Goal: Task Accomplishment & Management: Use online tool/utility

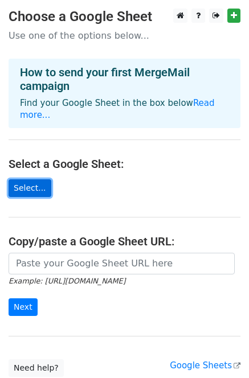
click at [23, 179] on link "Select..." at bounding box center [30, 188] width 43 height 18
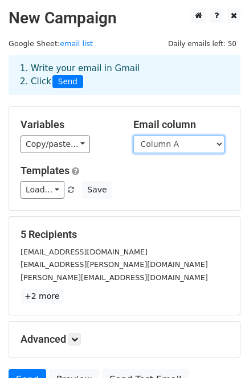
click at [212, 147] on select "Column A" at bounding box center [178, 144] width 91 height 18
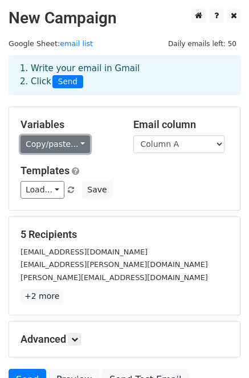
click at [67, 140] on link "Copy/paste..." at bounding box center [54, 144] width 69 height 18
click at [68, 140] on link "Copy/paste..." at bounding box center [54, 144] width 69 height 18
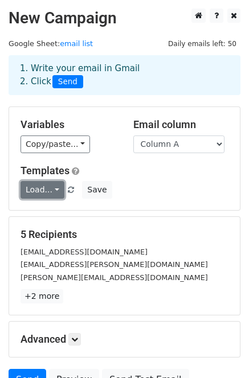
click at [52, 186] on link "Load..." at bounding box center [42, 190] width 44 height 18
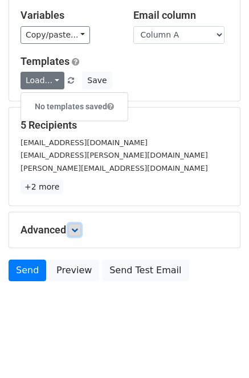
click at [78, 231] on icon at bounding box center [74, 230] width 7 height 7
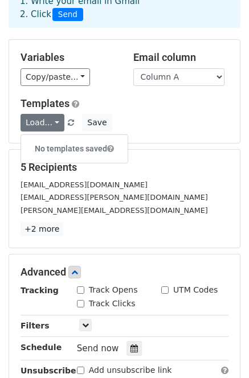
scroll to position [0, 0]
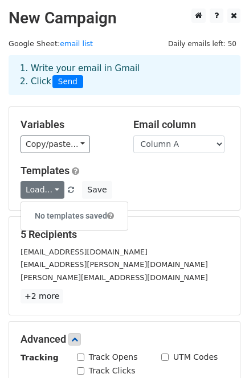
click at [61, 74] on div "1. Write your email in Gmail 2. Click Send" at bounding box center [124, 75] width 226 height 26
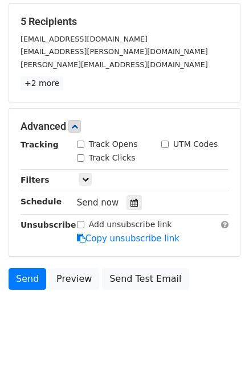
scroll to position [221, 0]
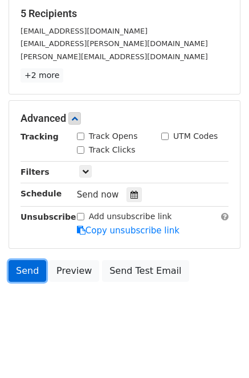
click at [24, 272] on link "Send" at bounding box center [28, 271] width 38 height 22
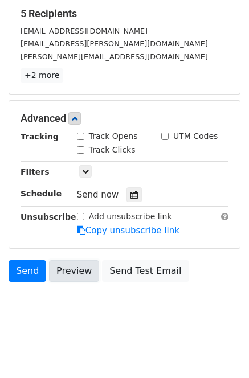
click at [65, 274] on link "Preview" at bounding box center [74, 271] width 50 height 22
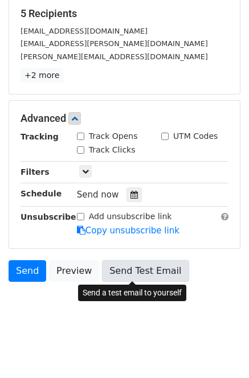
click at [138, 270] on link "Send Test Email" at bounding box center [145, 271] width 87 height 22
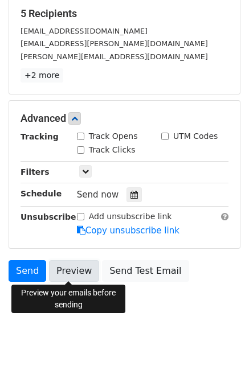
click at [65, 274] on link "Preview" at bounding box center [74, 271] width 50 height 22
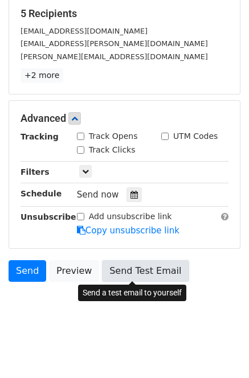
click at [125, 273] on link "Send Test Email" at bounding box center [145, 271] width 87 height 22
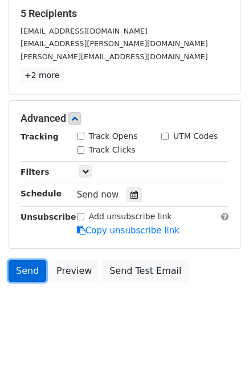
click at [15, 275] on link "Send" at bounding box center [28, 271] width 38 height 22
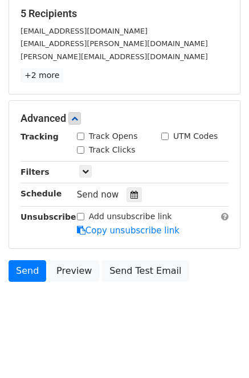
click at [28, 160] on div "Tracking Track Opens UTM Codes Track Clicks Filters Only include spreadsheet ro…" at bounding box center [124, 183] width 208 height 106
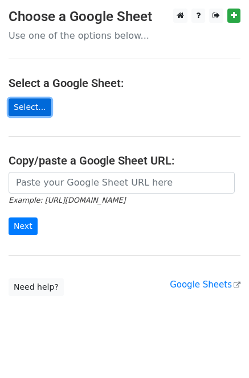
click at [33, 102] on link "Select..." at bounding box center [30, 107] width 43 height 18
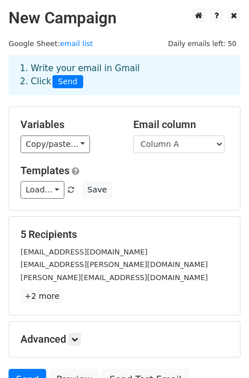
scroll to position [109, 0]
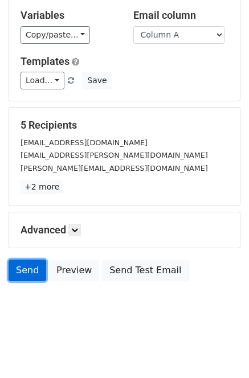
click at [20, 272] on link "Send" at bounding box center [28, 271] width 38 height 22
click at [24, 264] on link "Send" at bounding box center [28, 271] width 38 height 22
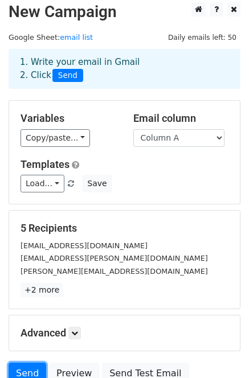
scroll to position [0, 0]
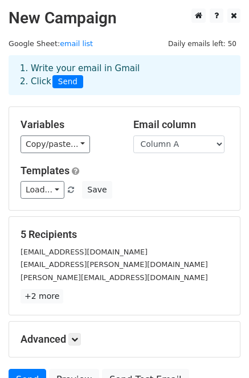
click at [60, 85] on span "Send" at bounding box center [67, 82] width 31 height 14
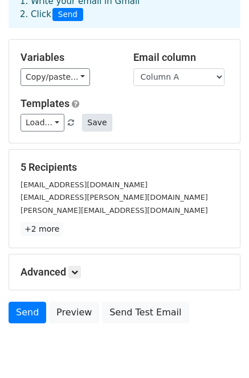
scroll to position [109, 0]
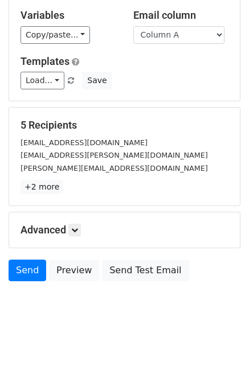
click at [81, 342] on html "New Campaign Daily emails left: 50 Google Sheet: email list 1. Write your email…" at bounding box center [124, 134] width 249 height 487
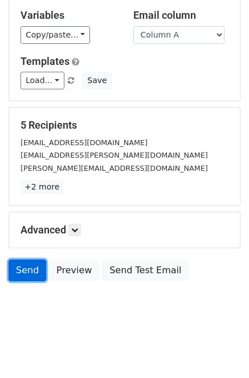
click at [37, 270] on link "Send" at bounding box center [28, 271] width 38 height 22
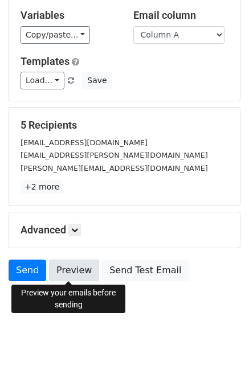
click at [71, 268] on link "Preview" at bounding box center [74, 271] width 50 height 22
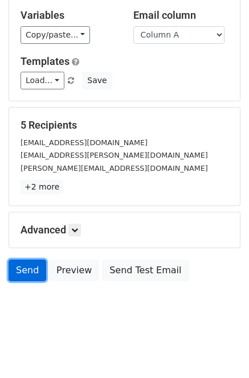
click at [23, 274] on link "Send" at bounding box center [28, 271] width 38 height 22
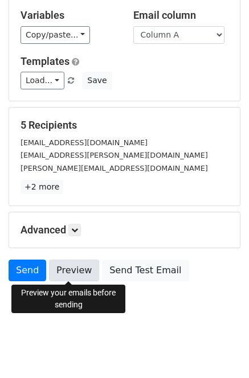
click at [72, 273] on link "Preview" at bounding box center [74, 271] width 50 height 22
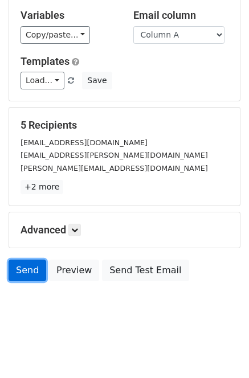
click at [23, 269] on link "Send" at bounding box center [28, 271] width 38 height 22
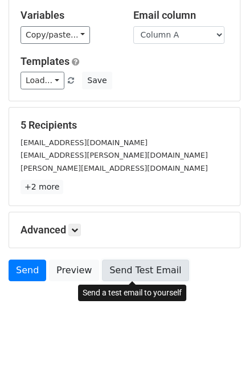
click at [129, 277] on link "Send Test Email" at bounding box center [145, 271] width 87 height 22
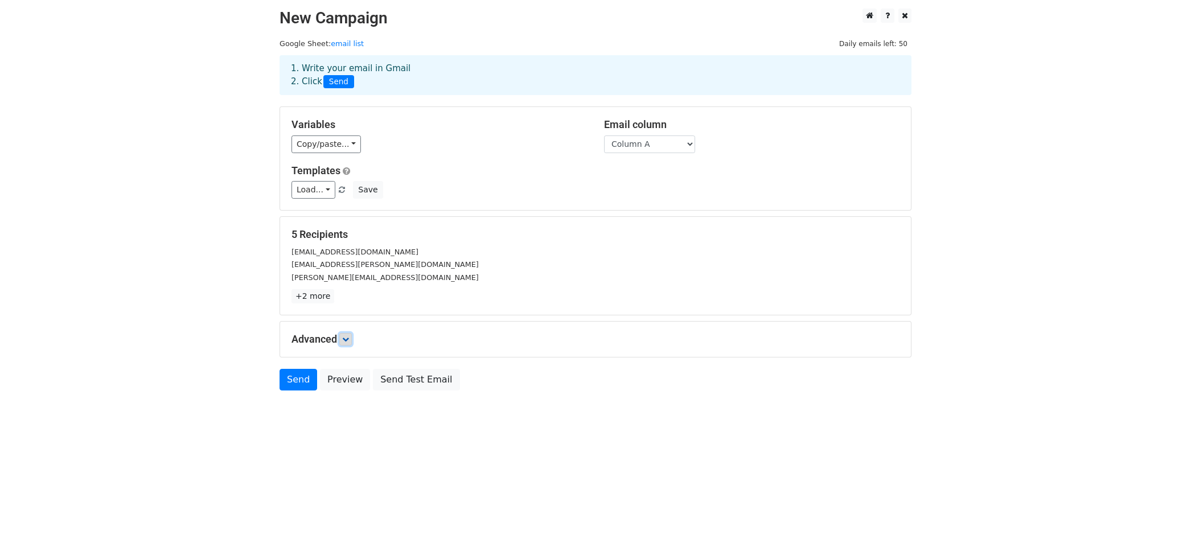
click at [344, 344] on link at bounding box center [345, 339] width 13 height 13
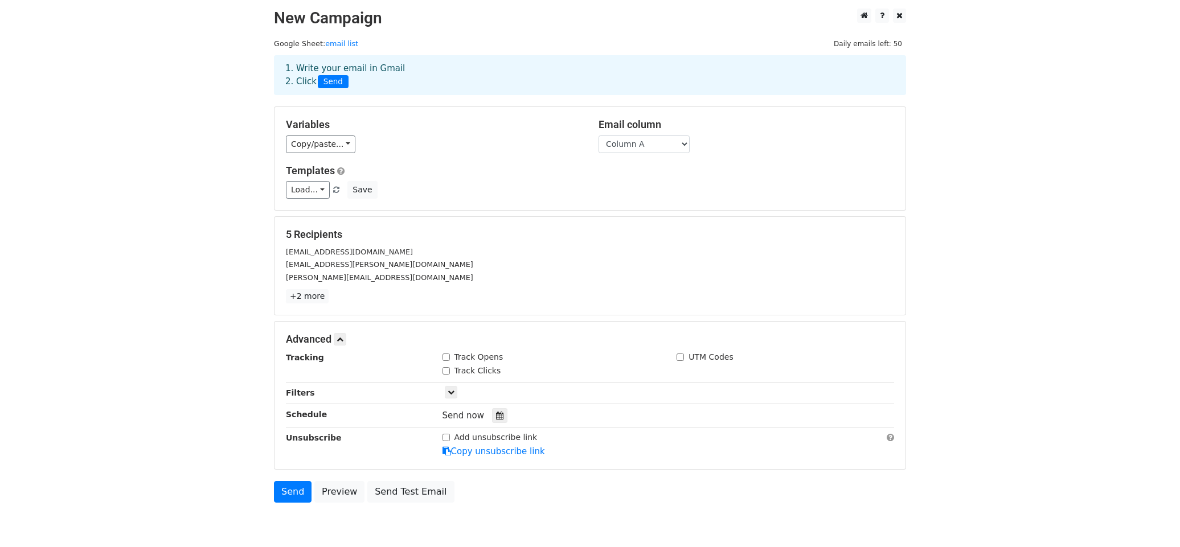
click at [142, 159] on body "New Campaign Daily emails left: 50 Google Sheet: email list 1. Write your email…" at bounding box center [590, 281] width 1180 height 545
click at [233, 268] on body "New Campaign Daily emails left: 50 Google Sheet: email list 1. Write your email…" at bounding box center [590, 281] width 1180 height 545
